Goal: Task Accomplishment & Management: Use online tool/utility

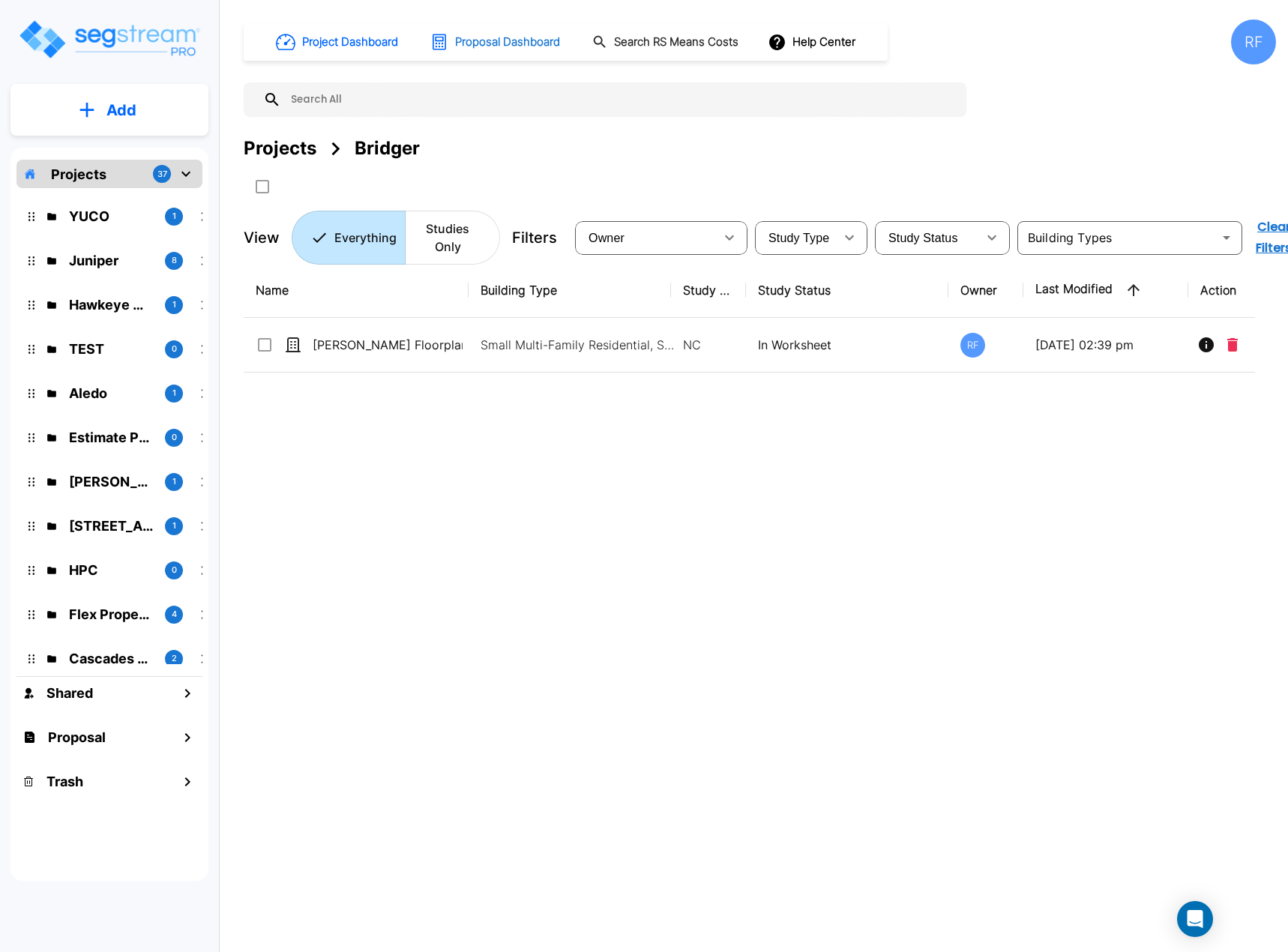
click at [493, 48] on h1 "Proposal Dashboard" at bounding box center [508, 42] width 105 height 17
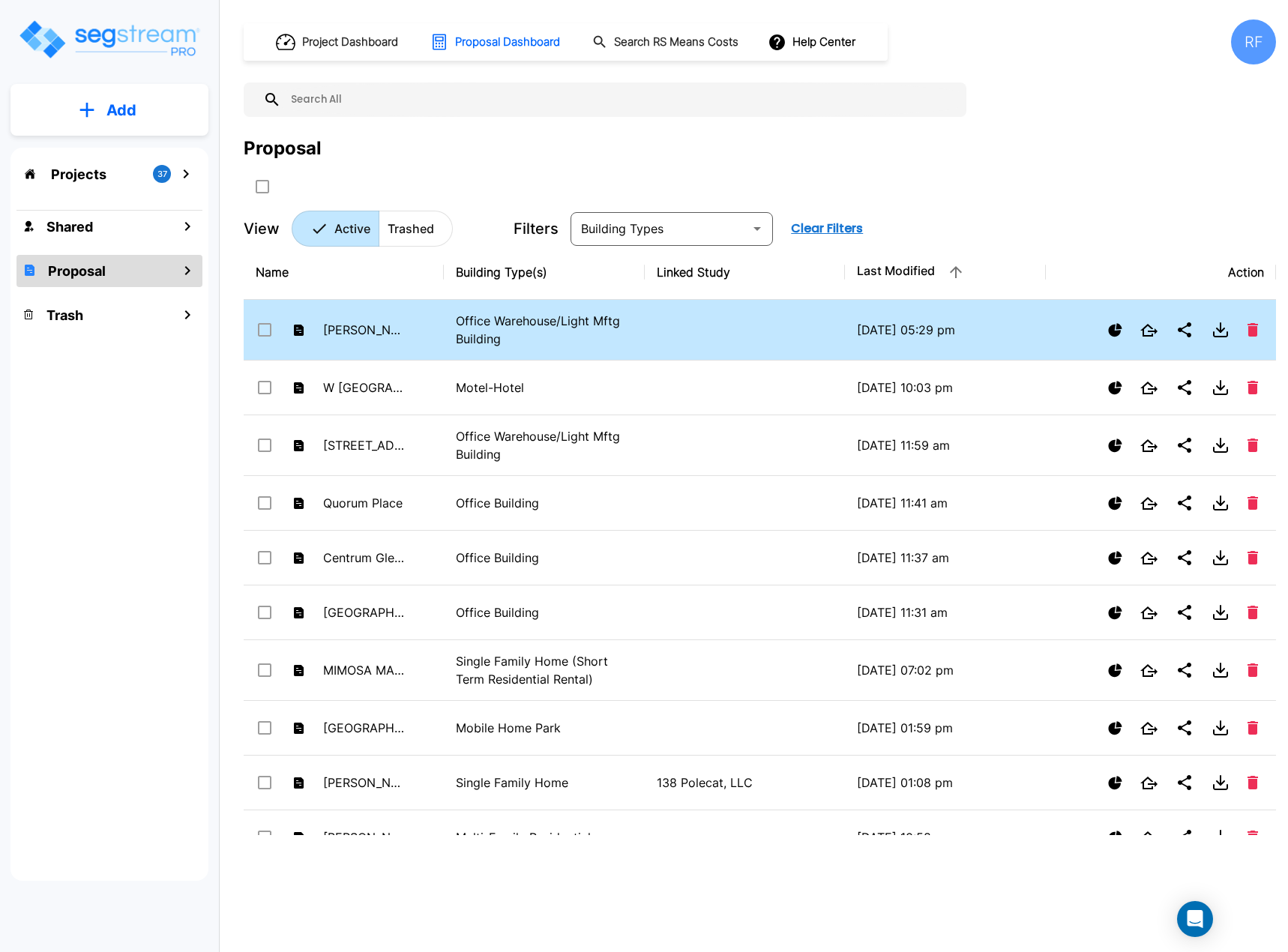
click at [550, 332] on p "Office Warehouse/Light Mftg Building" at bounding box center [544, 329] width 177 height 36
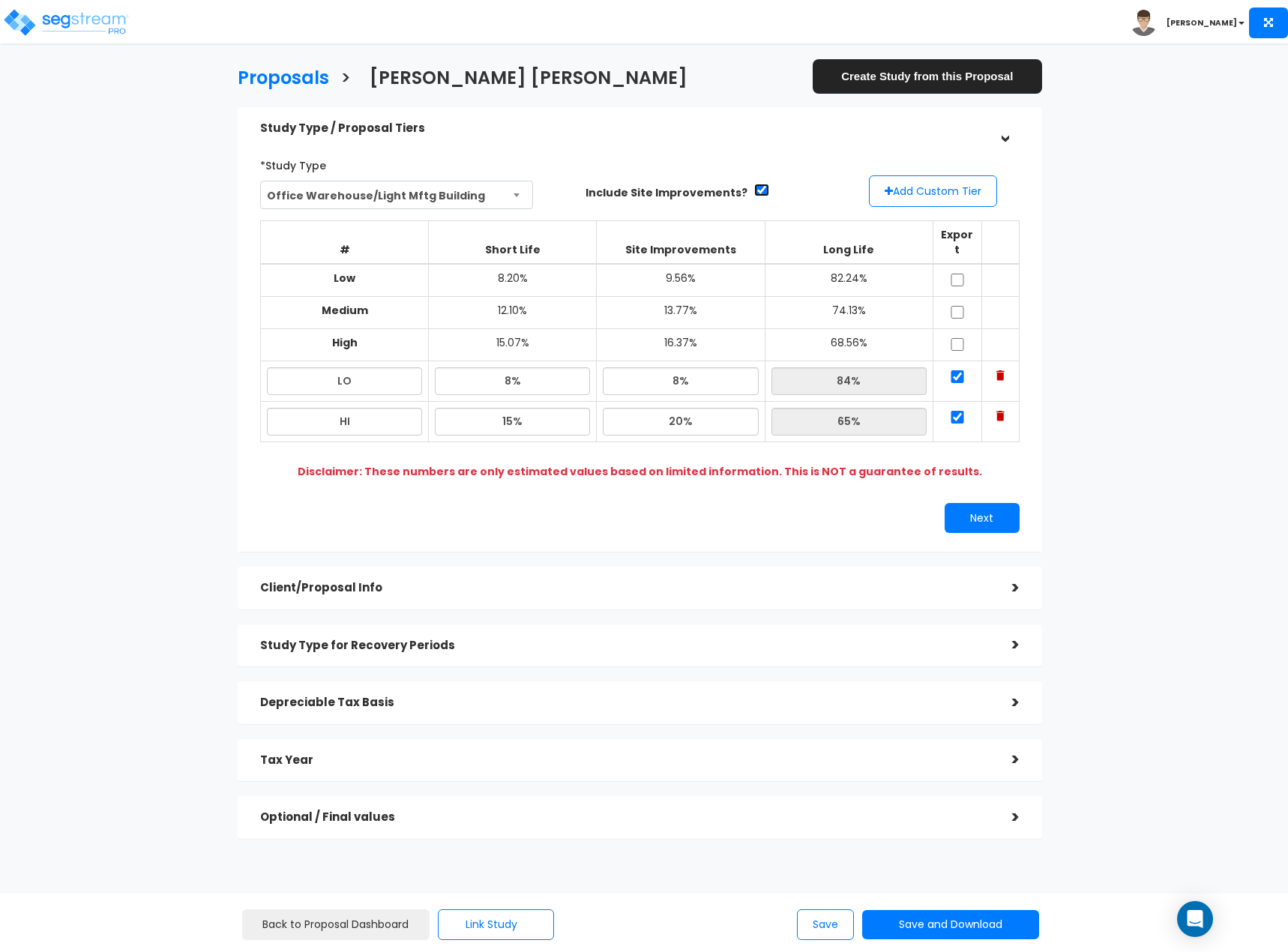
click at [754, 189] on input "checkbox" at bounding box center [762, 189] width 15 height 13
checkbox input "false"
type input "8.64%"
type input "0.0%"
type input "91.36%"
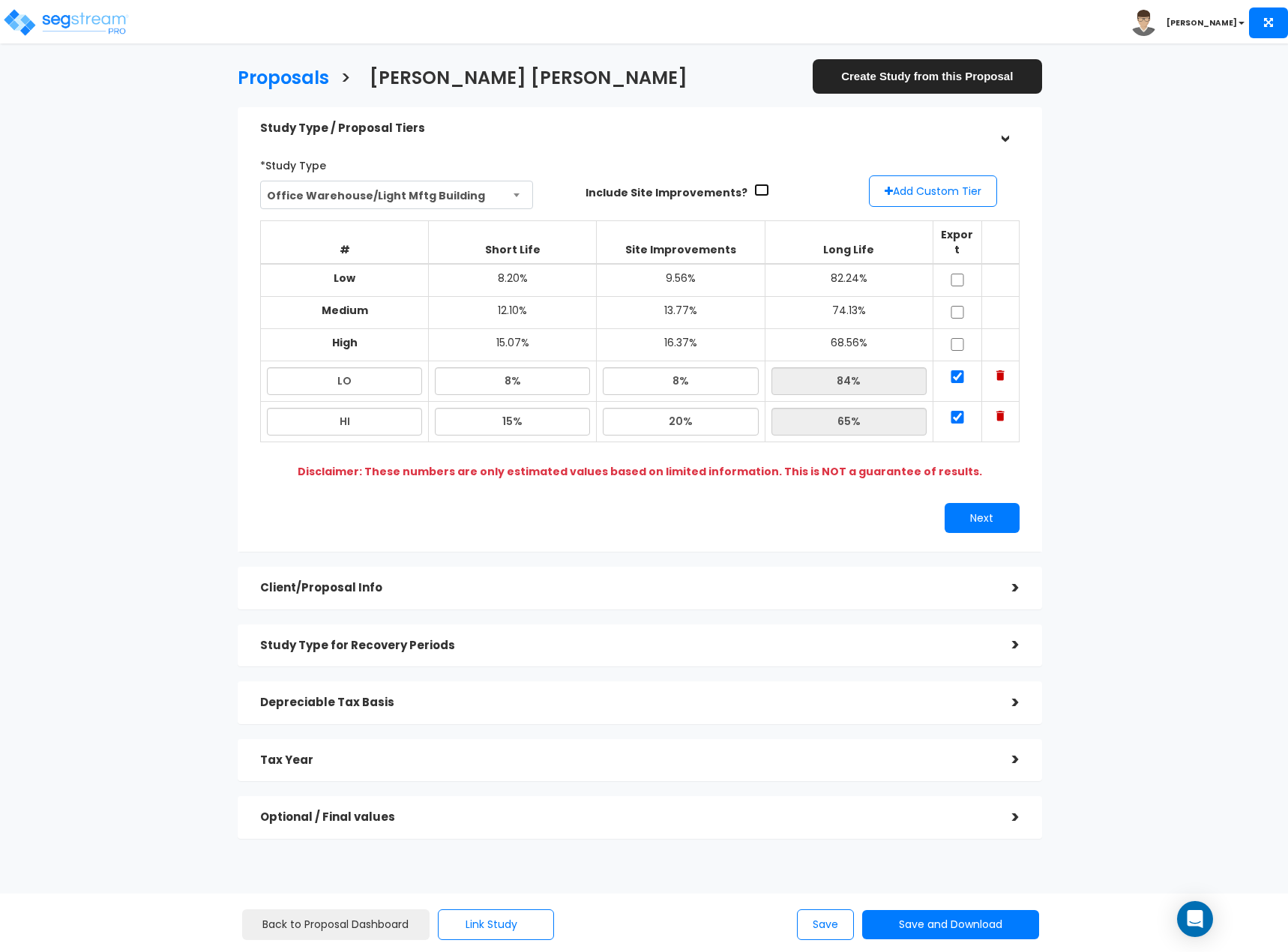
type input "18.00%"
type input "0.0%"
type input "82.00%"
click at [522, 367] on input "8.64%" at bounding box center [513, 381] width 155 height 28
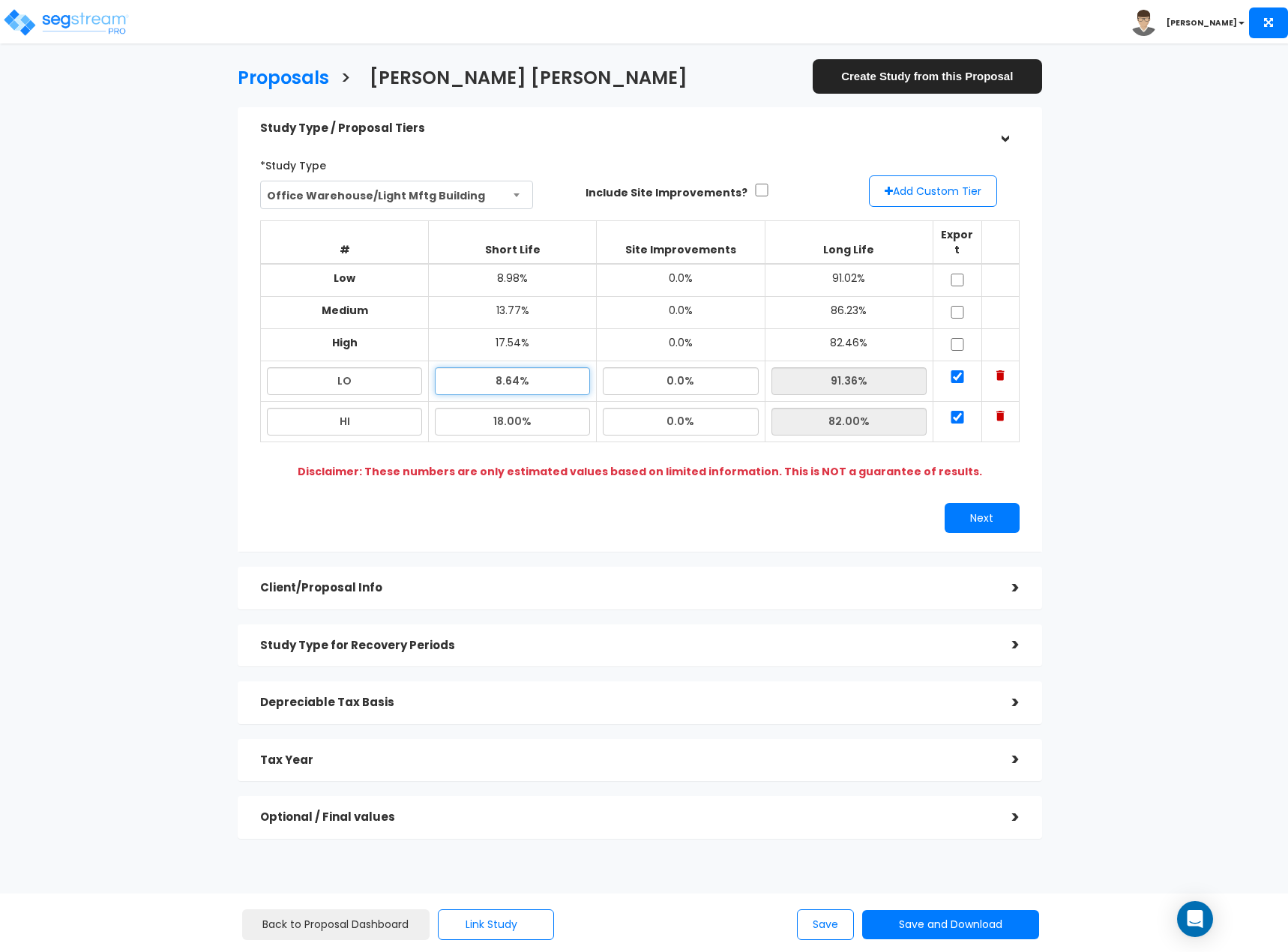
click at [546, 371] on input "8.64%" at bounding box center [513, 381] width 155 height 28
drag, startPoint x: 554, startPoint y: 371, endPoint x: 434, endPoint y: 365, distance: 120.1
click at [434, 365] on td "8.64%" at bounding box center [513, 382] width 168 height 41
type input "8.00%"
type input "92.00%"
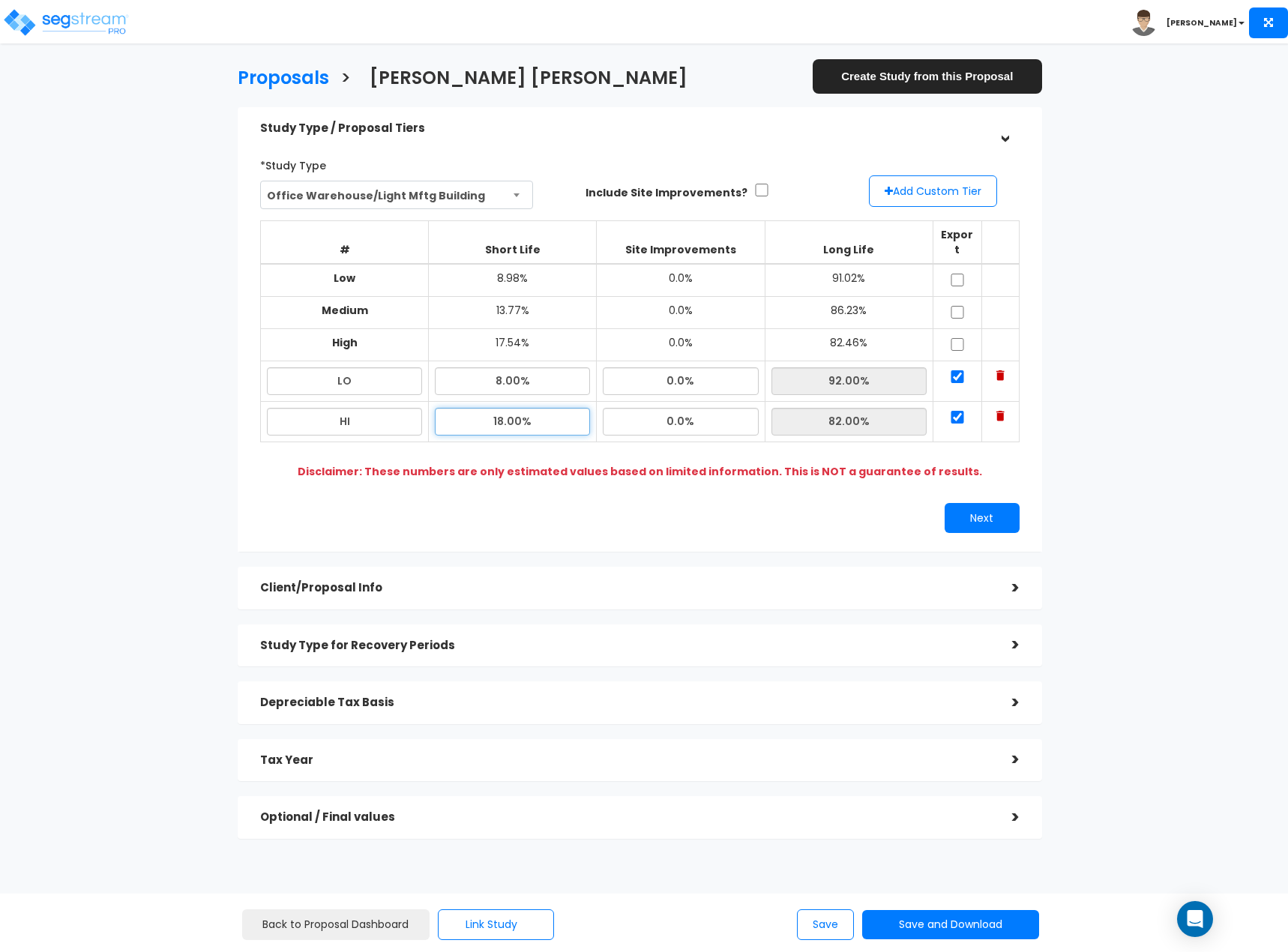
click at [539, 408] on input "18.00%" at bounding box center [513, 422] width 155 height 28
click at [987, 510] on button "Next" at bounding box center [981, 519] width 75 height 30
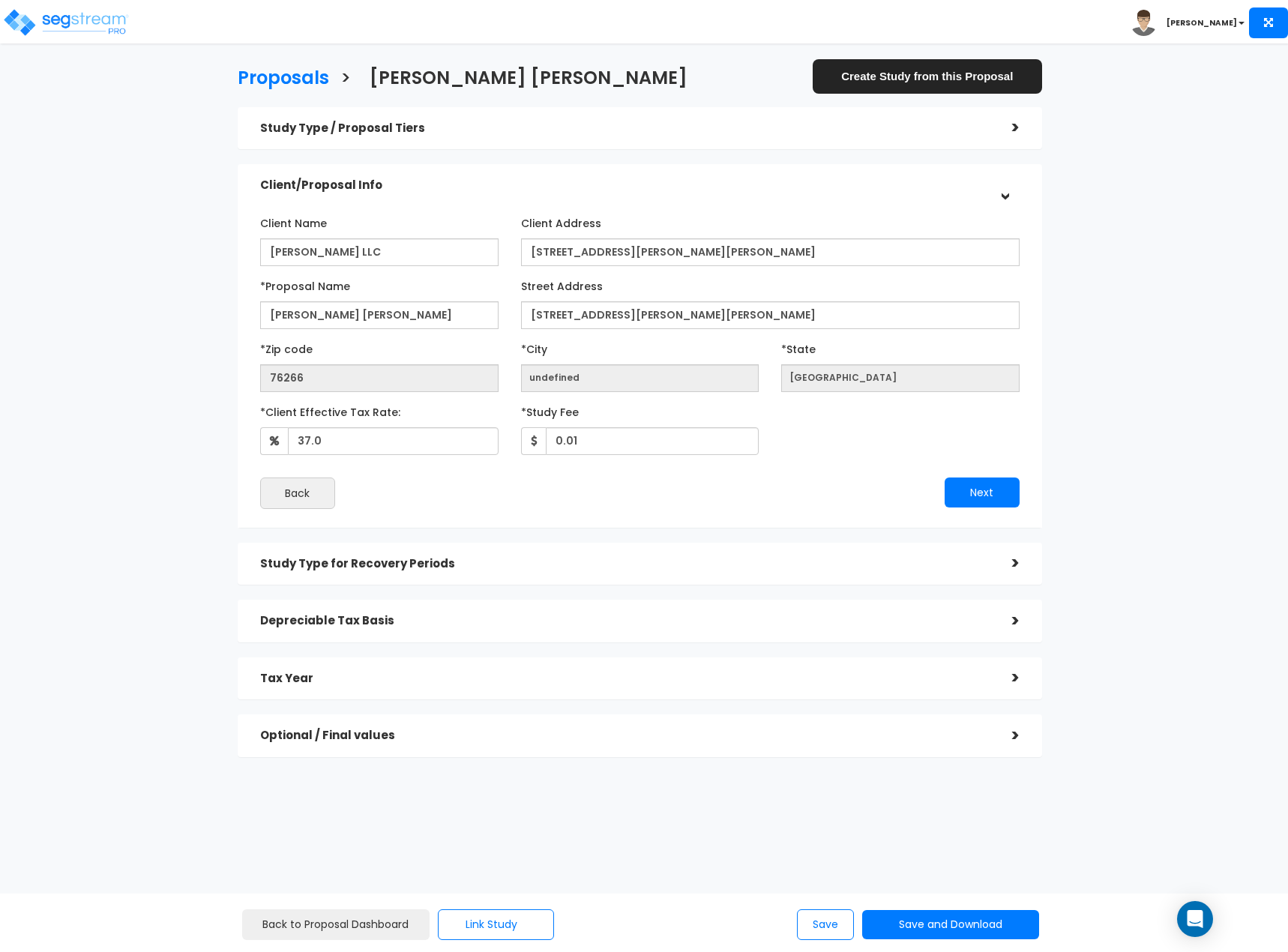
click at [916, 692] on div "Tax Year >" at bounding box center [639, 678] width 804 height 43
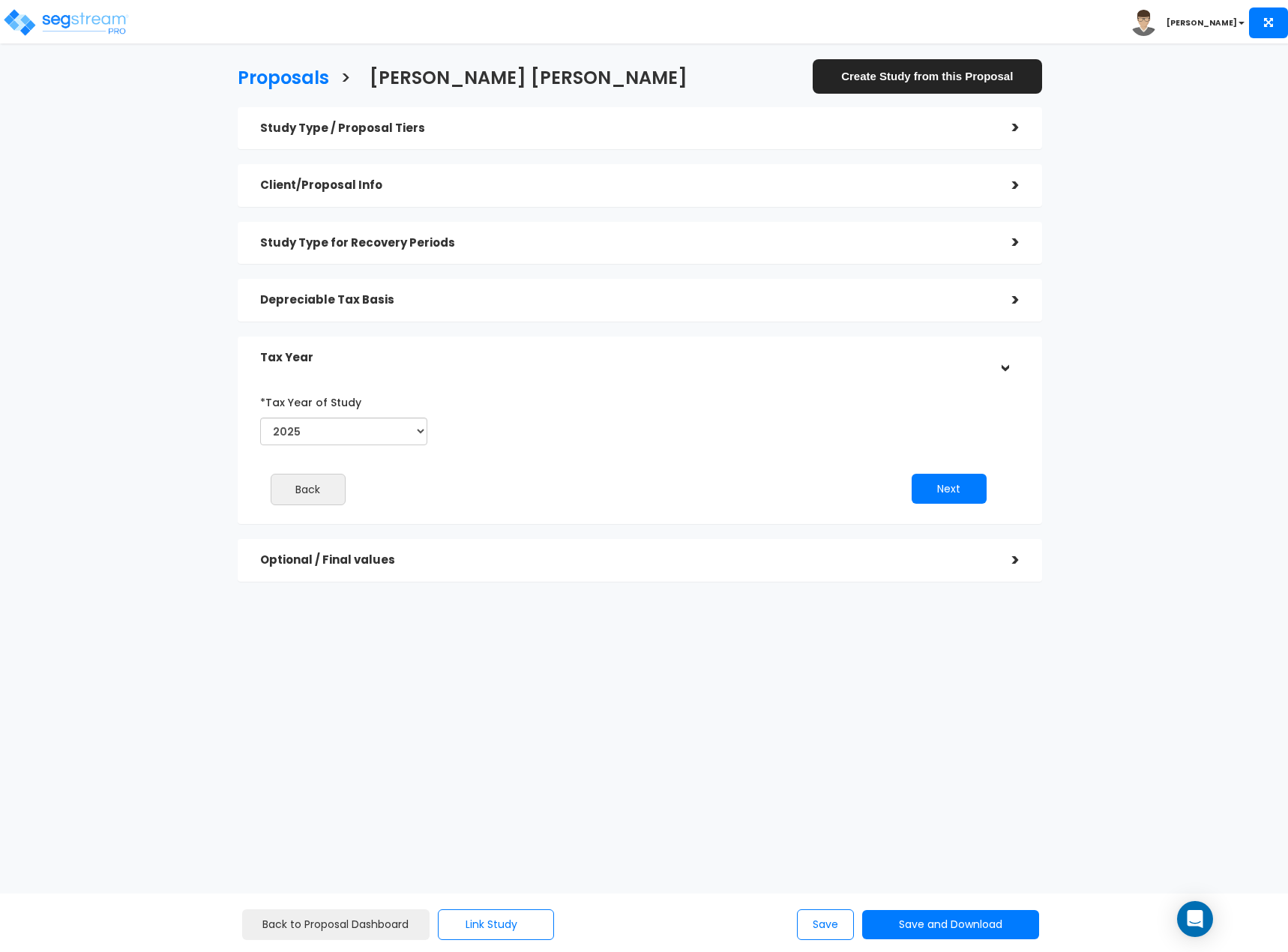
click at [824, 307] on div "Depreciable Tax Basis" at bounding box center [625, 300] width 730 height 28
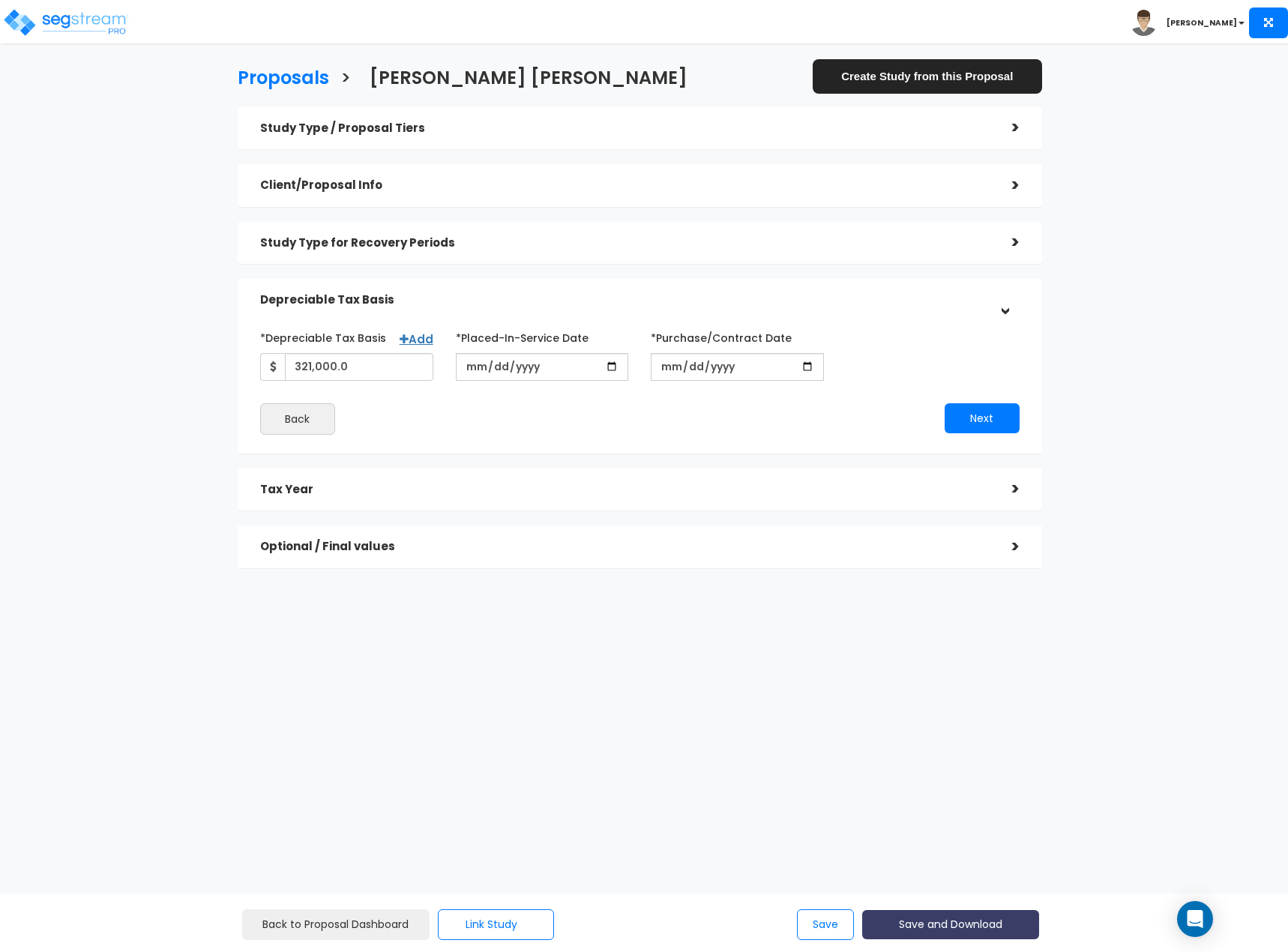
click at [987, 926] on button "Save and Download" at bounding box center [950, 924] width 177 height 30
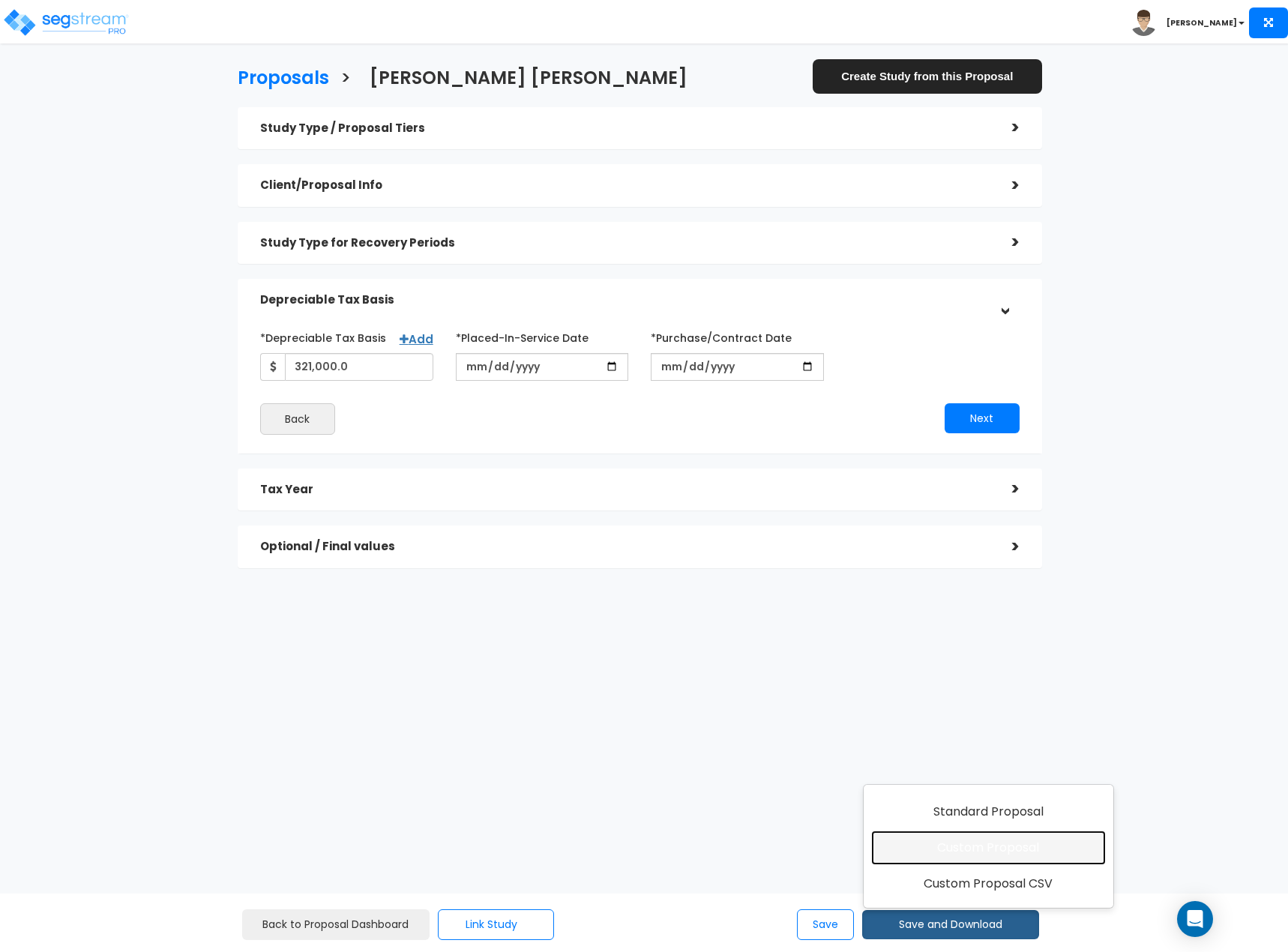
click at [986, 856] on link "Custom Proposal" at bounding box center [988, 847] width 235 height 35
